Goal: Consume media (video, audio): Watch videos, listen to music or podcasts

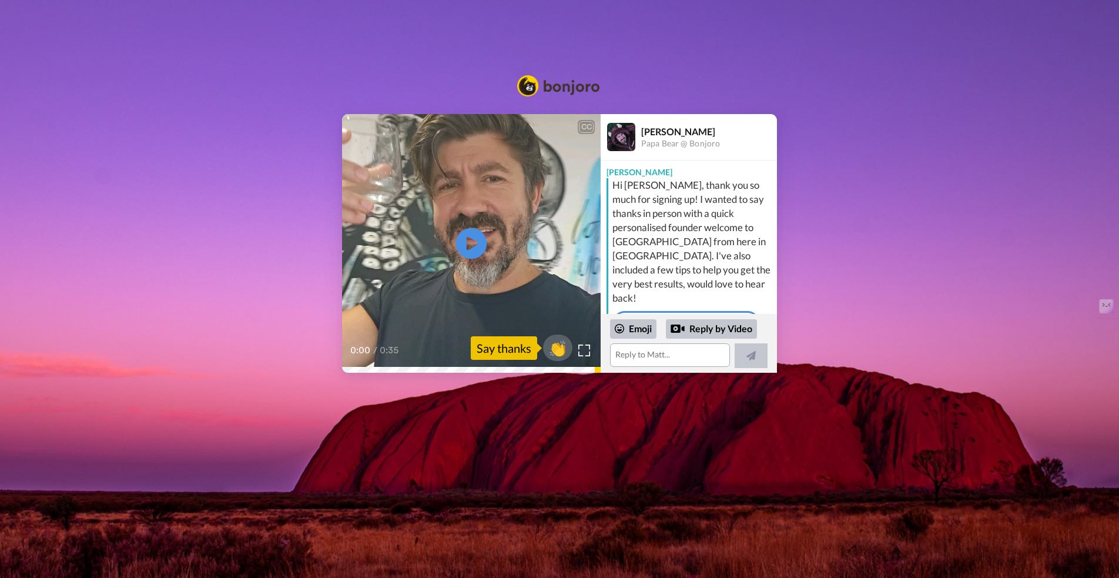
click at [473, 241] on icon "Play/Pause" at bounding box center [471, 244] width 31 height 56
click at [581, 351] on img at bounding box center [584, 350] width 12 height 12
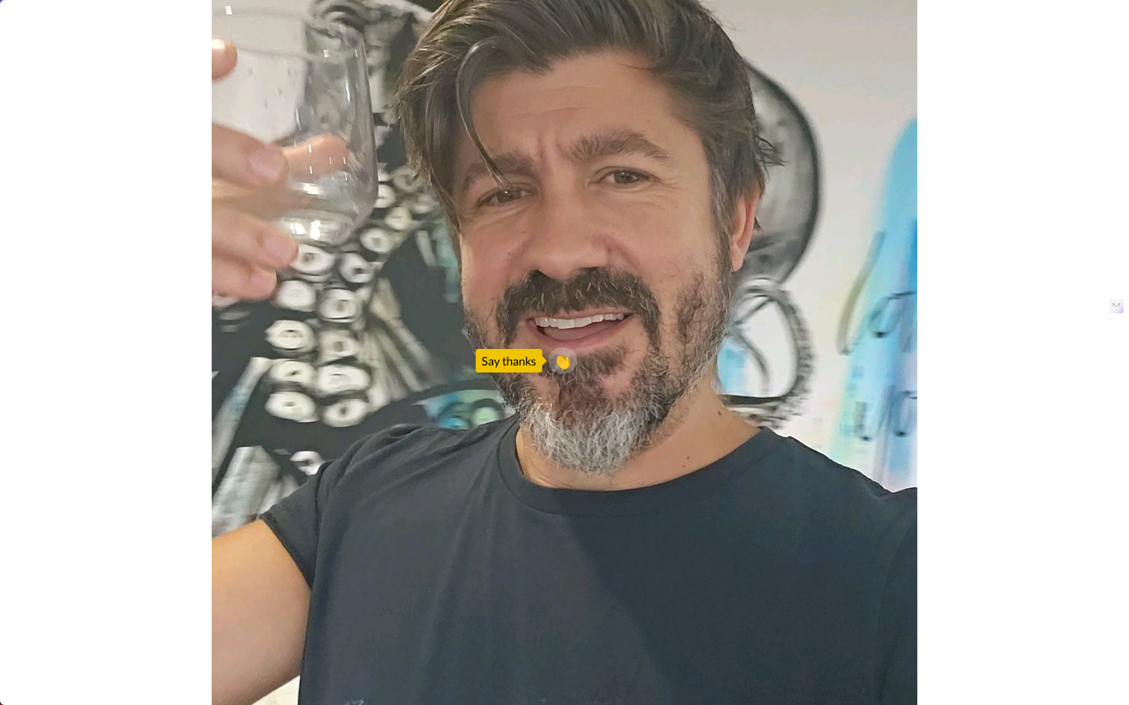
click at [1038, 527] on video at bounding box center [564, 352] width 1129 height 705
click at [447, 505] on video at bounding box center [564, 352] width 1129 height 705
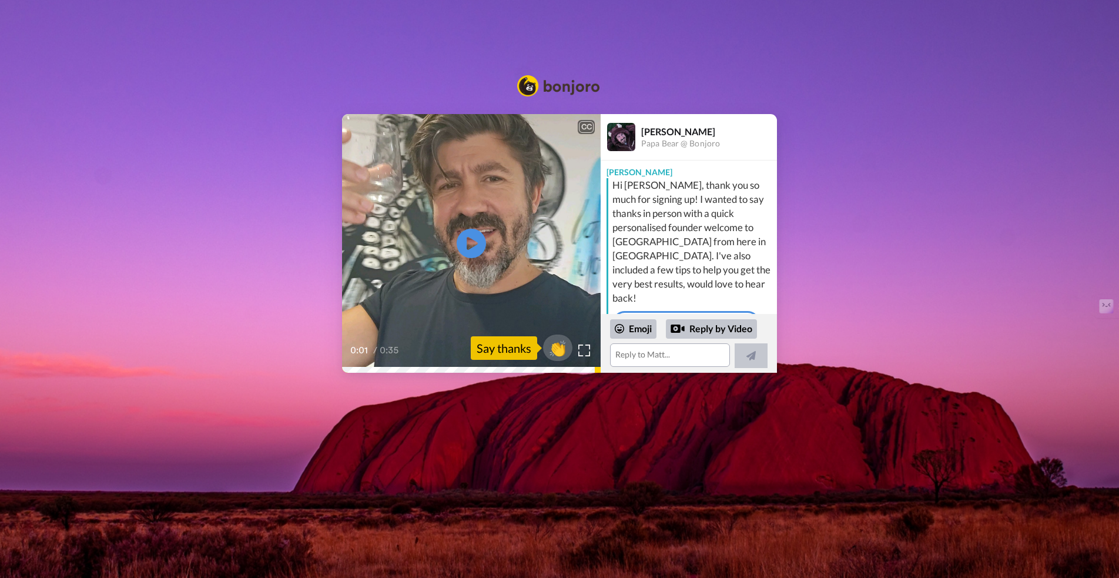
click at [582, 122] on div "CC" at bounding box center [586, 127] width 15 height 12
click at [583, 353] on img at bounding box center [584, 350] width 12 height 12
click at [584, 124] on div "CC" at bounding box center [586, 127] width 15 height 12
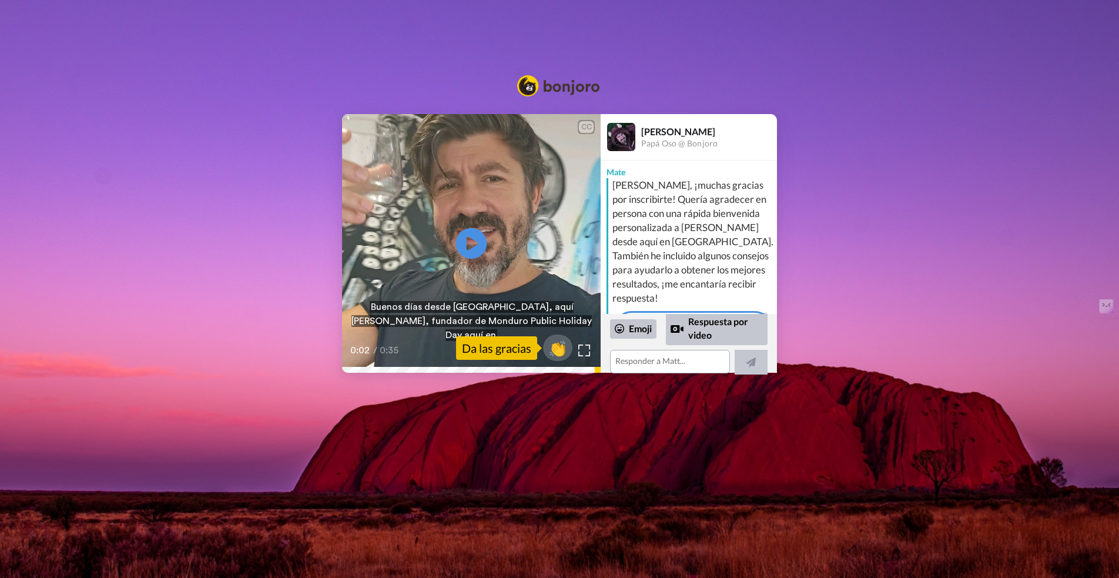
click at [463, 240] on icon at bounding box center [471, 243] width 31 height 31
click at [507, 353] on font "Da las gracias" at bounding box center [496, 348] width 69 height 16
click at [402, 269] on video at bounding box center [471, 243] width 259 height 259
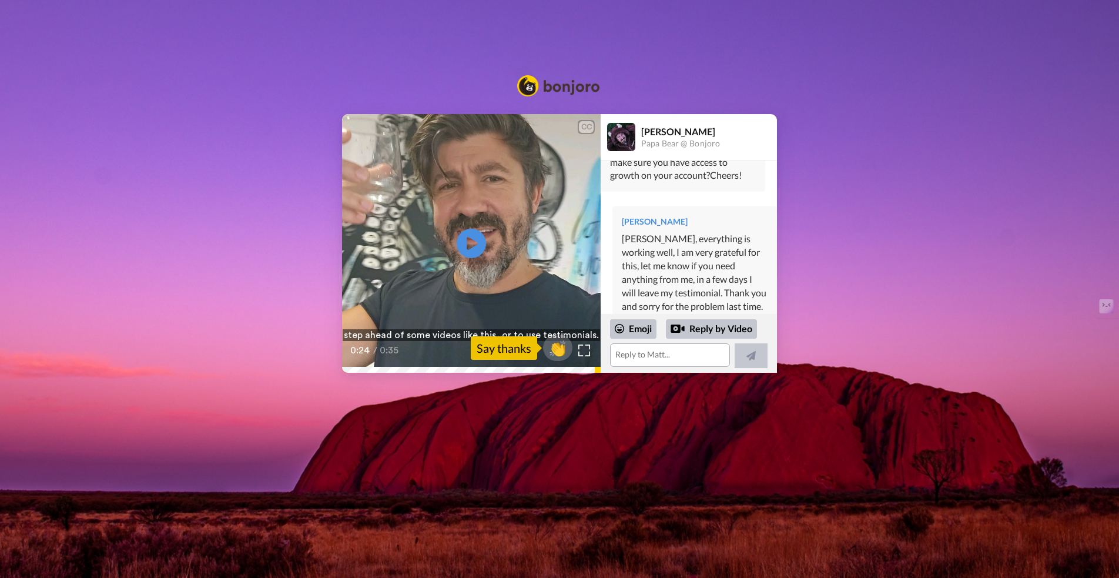
scroll to position [6450, 0]
click at [481, 225] on icon "Play/Pause" at bounding box center [471, 244] width 31 height 56
drag, startPoint x: 491, startPoint y: 257, endPoint x: 486, endPoint y: 253, distance: 6.2
click at [491, 257] on video at bounding box center [471, 243] width 259 height 259
